Goal: Check status: Check status

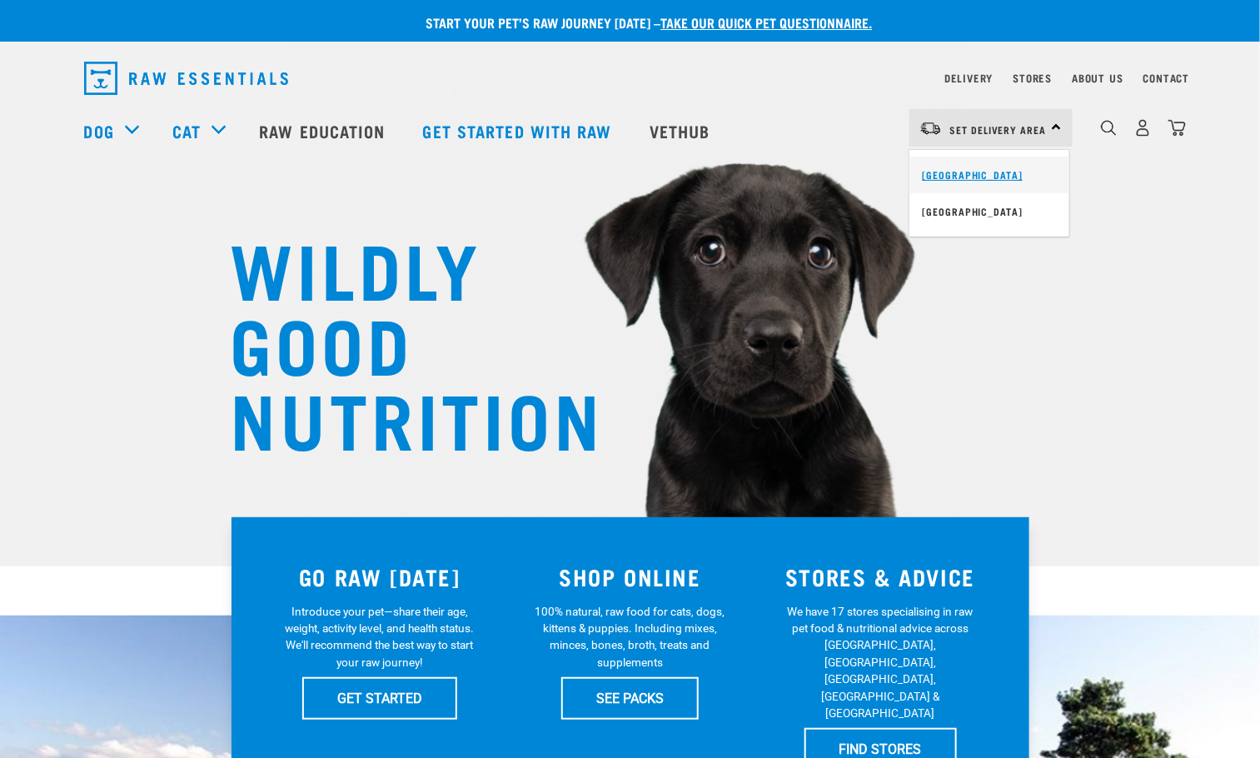
click at [983, 171] on link "[GEOGRAPHIC_DATA]" at bounding box center [990, 175] width 160 height 37
click at [973, 78] on link "Delivery" at bounding box center [969, 78] width 48 height 6
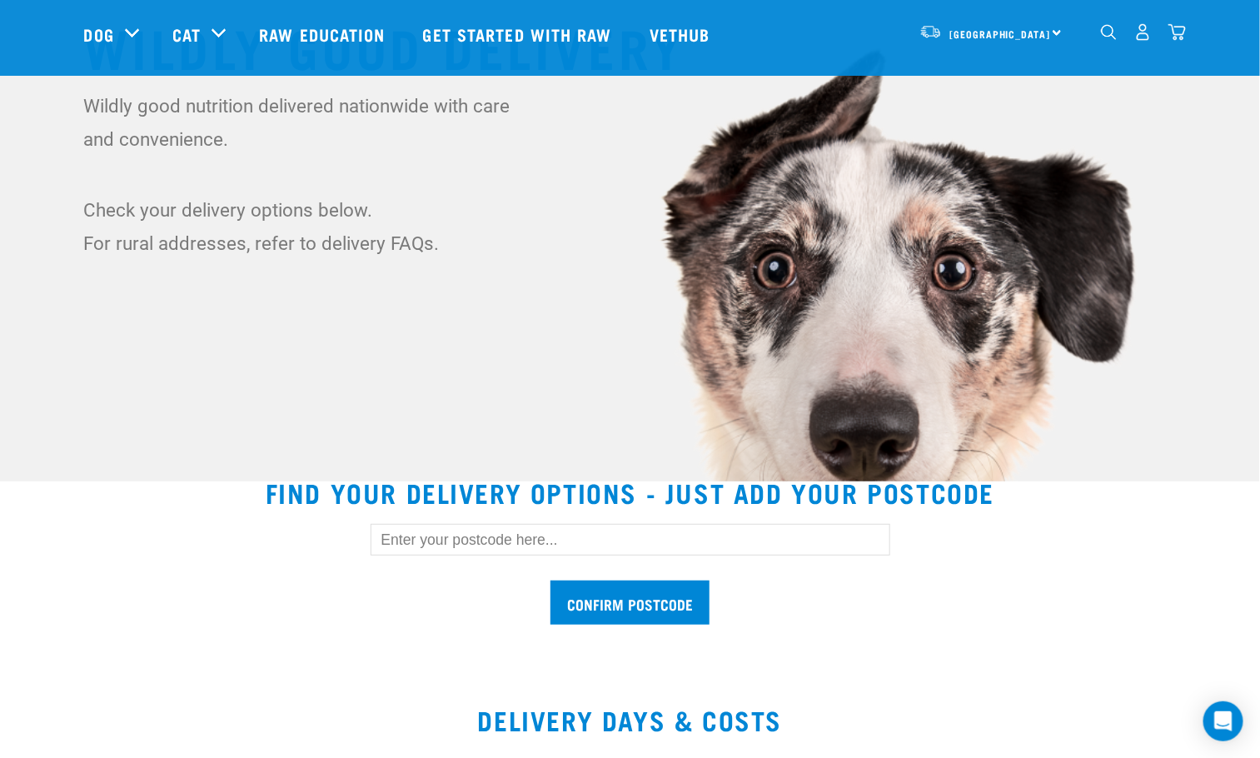
scroll to position [250, 0]
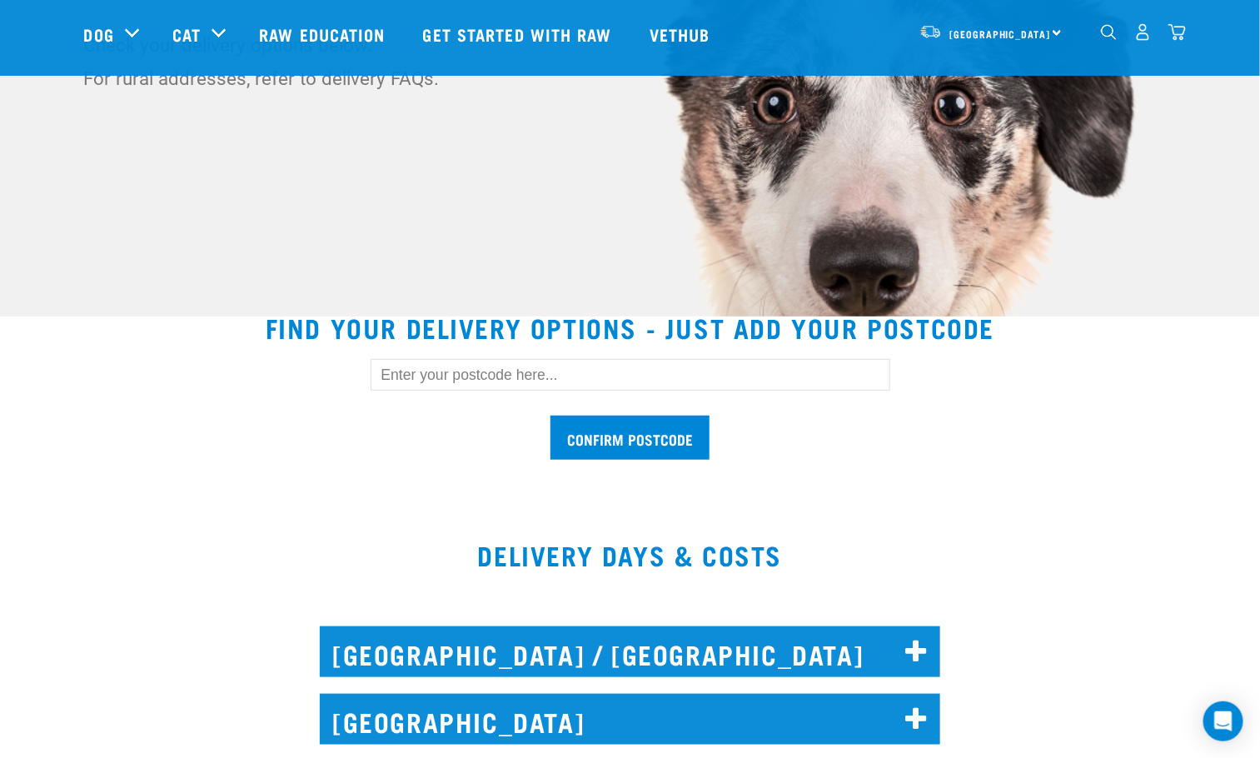
click at [446, 363] on input "text" at bounding box center [631, 375] width 520 height 32
type input "[GEOGRAPHIC_DATA]"
drag, startPoint x: 622, startPoint y: 376, endPoint x: 36, endPoint y: 392, distance: 586.7
click at [33, 406] on section "Find your delivery options - just add your postcode [GEOGRAPHIC_DATA] postcode …" at bounding box center [630, 395] width 1260 height 207
type input "0793"
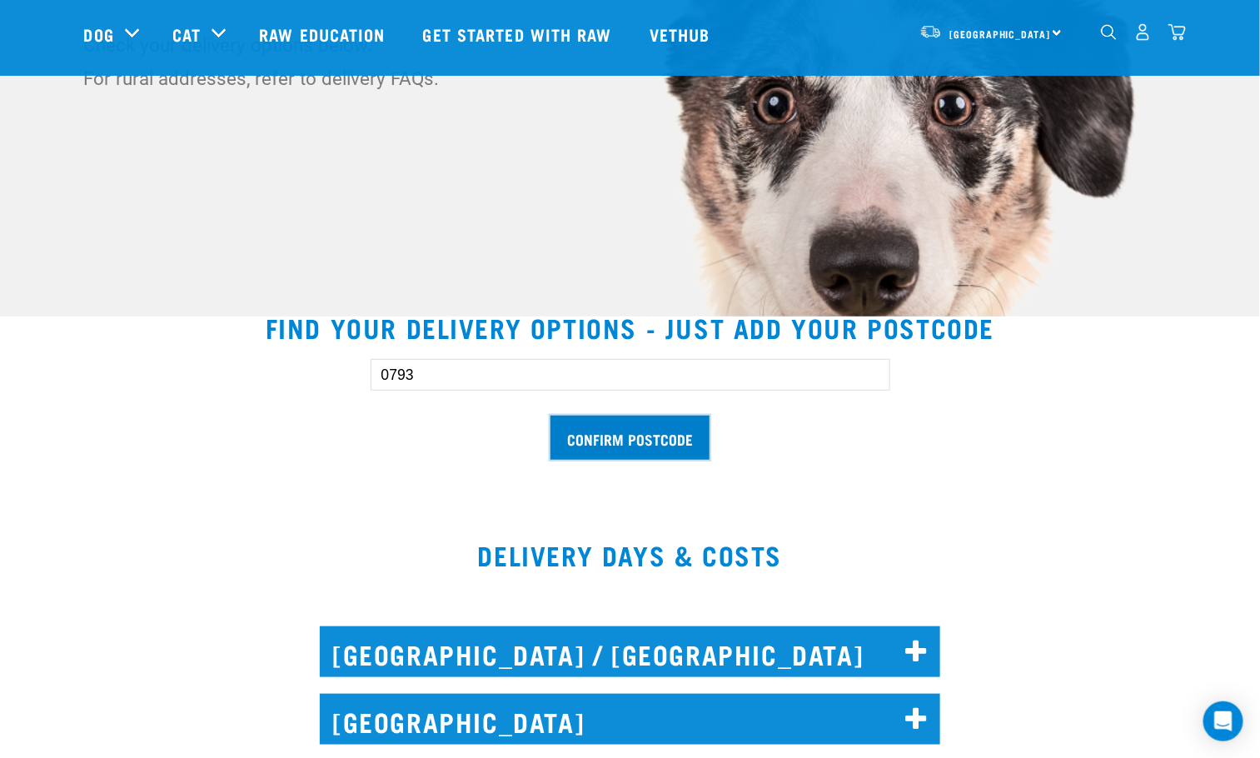
click at [701, 430] on input "Confirm postcode" at bounding box center [630, 438] width 159 height 44
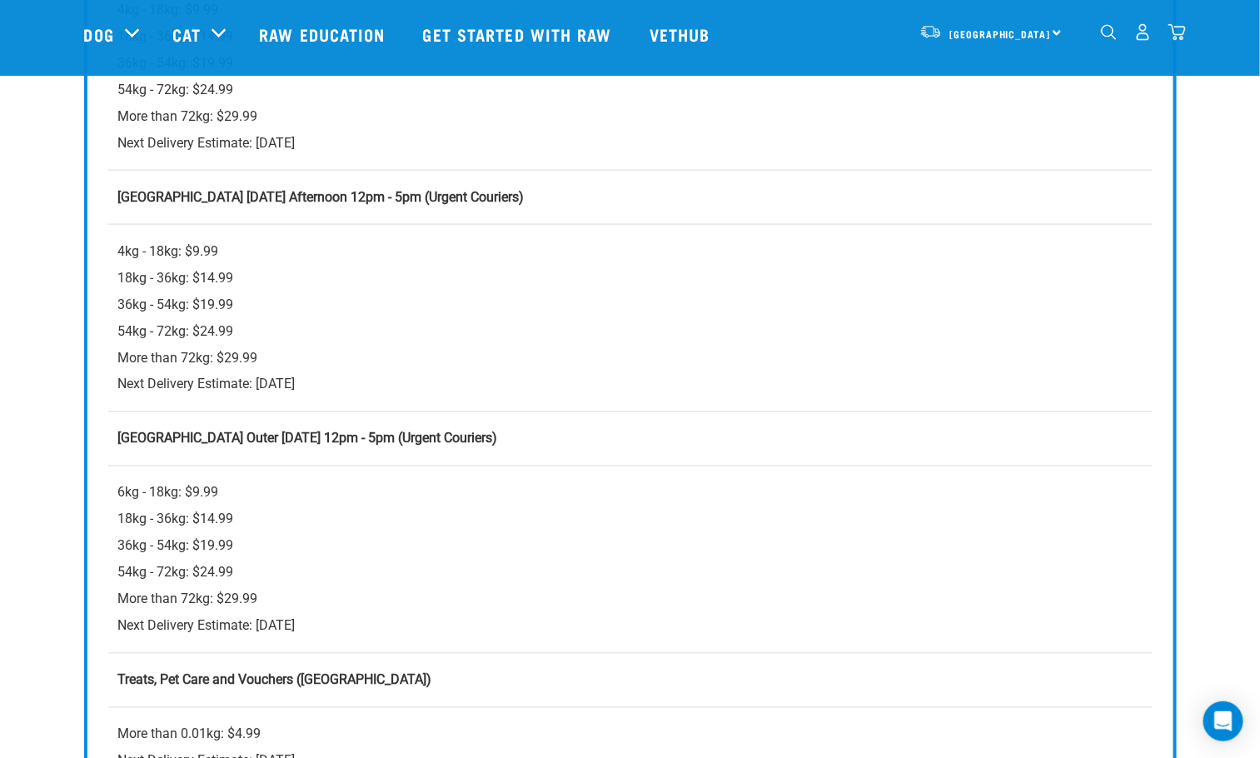
scroll to position [875, 0]
